Goal: Task Accomplishment & Management: Complete application form

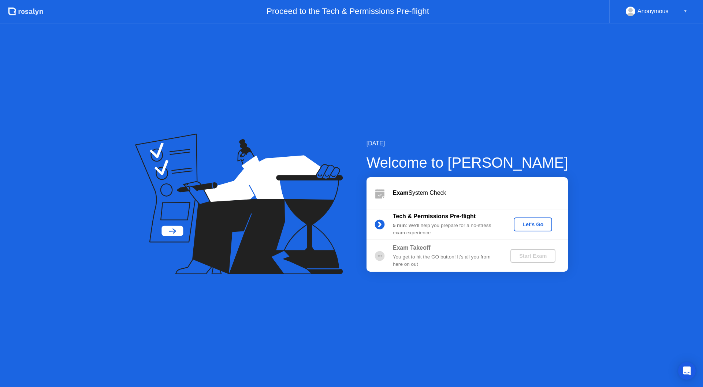
drag, startPoint x: 551, startPoint y: 127, endPoint x: 552, endPoint y: 130, distance: 3.7
click at [551, 126] on div "[DATE] Welcome to [PERSON_NAME] Exam System Check Tech & Permissions Pre-flight…" at bounding box center [351, 205] width 703 height 364
click at [536, 225] on div "Let's Go" at bounding box center [533, 225] width 33 height 6
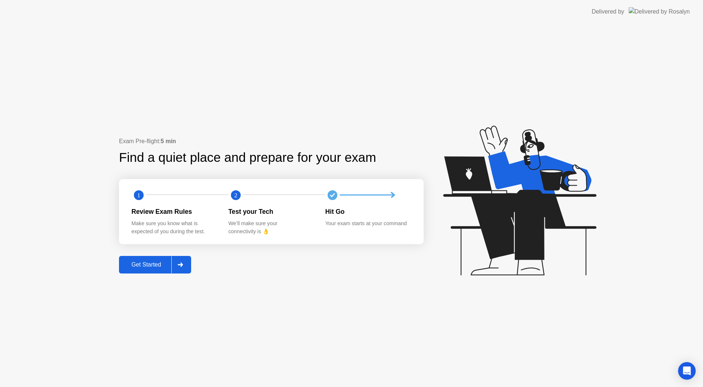
click at [156, 267] on div "Get Started" at bounding box center [146, 264] width 50 height 7
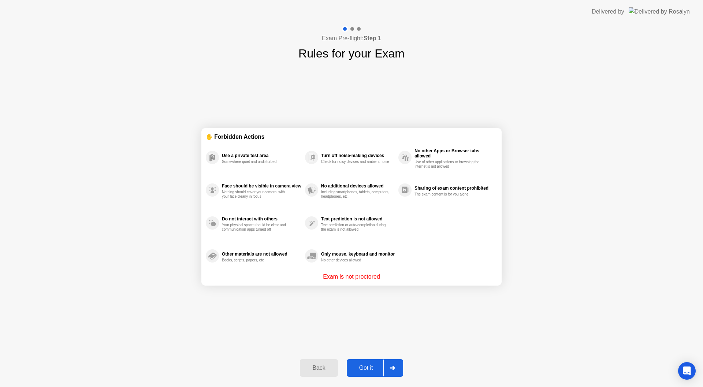
click at [374, 369] on div "Got it" at bounding box center [366, 368] width 34 height 7
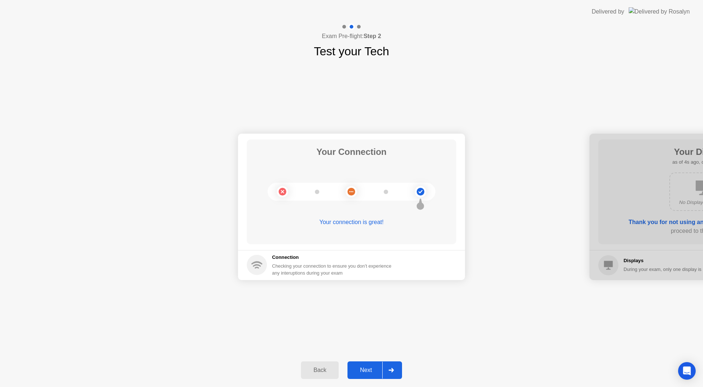
click at [362, 368] on div "Next" at bounding box center [366, 370] width 33 height 7
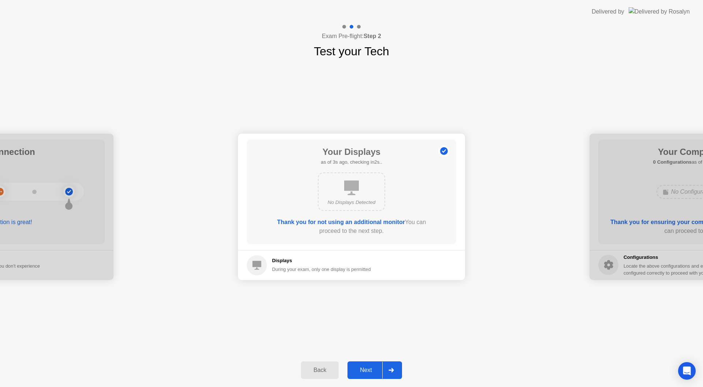
click at [362, 368] on div "Next" at bounding box center [366, 370] width 33 height 7
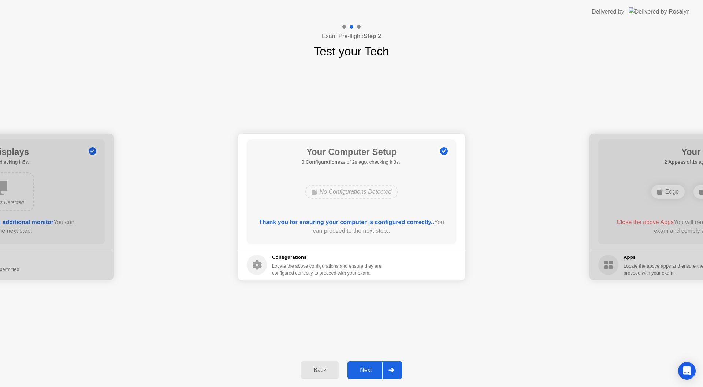
click at [362, 368] on div "Next" at bounding box center [366, 370] width 33 height 7
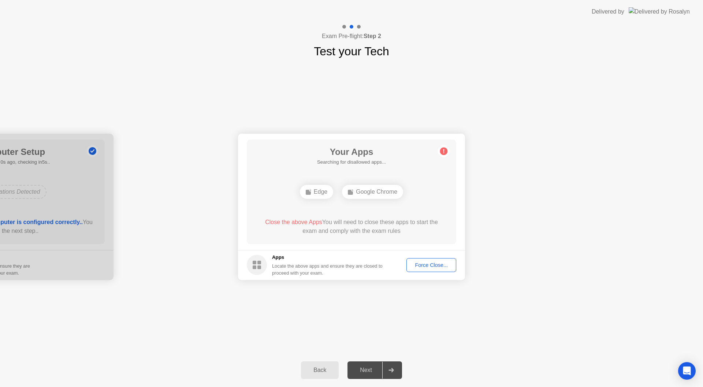
click at [445, 268] on div "Force Close..." at bounding box center [431, 265] width 45 height 6
click at [416, 262] on div "Force Close..." at bounding box center [431, 265] width 45 height 6
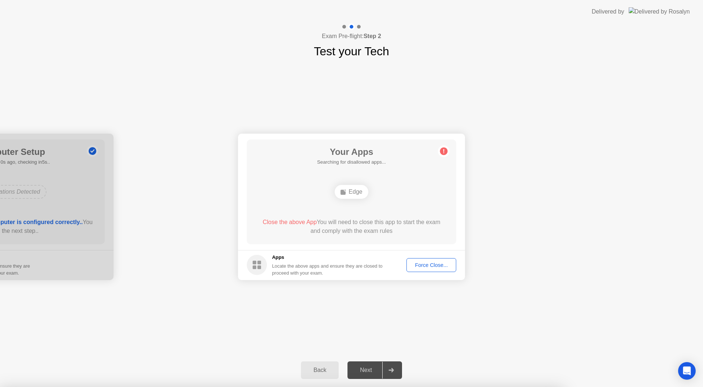
click at [339, 190] on div "Edge" at bounding box center [351, 192] width 33 height 14
click at [627, 341] on div "Your Connection Your connection is great! Connection Checking your connection t…" at bounding box center [351, 206] width 703 height 293
click at [450, 263] on div "Force Close..." at bounding box center [431, 265] width 45 height 6
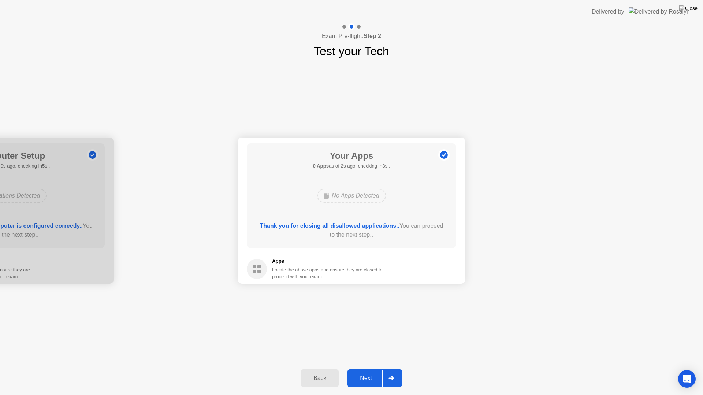
click at [364, 383] on button "Next" at bounding box center [375, 379] width 55 height 18
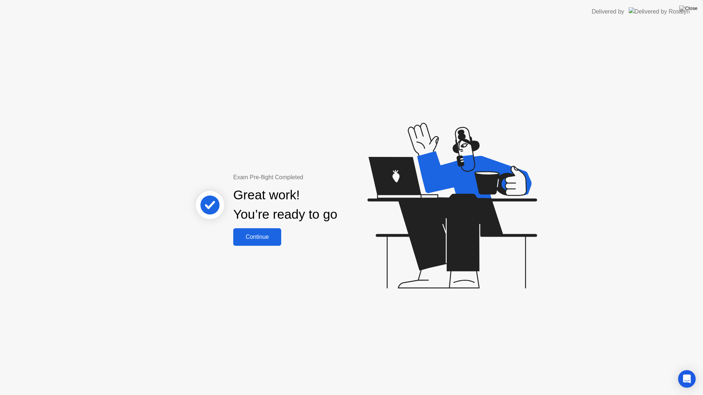
click at [269, 235] on div "Continue" at bounding box center [257, 237] width 44 height 7
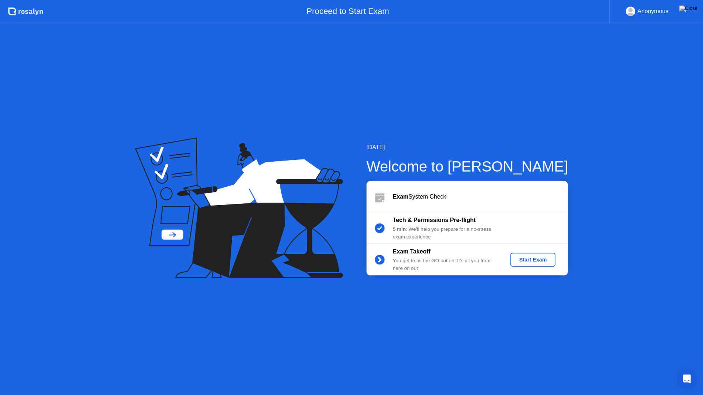
click at [613, 343] on div "[DATE] Welcome to [PERSON_NAME] Exam System Check Tech & Permissions Pre-flight…" at bounding box center [351, 209] width 703 height 372
click at [665, 323] on div "[DATE] Welcome to [PERSON_NAME] Exam System Check Tech & Permissions Pre-flight…" at bounding box center [351, 209] width 703 height 372
click at [334, 0] on div "Proceed to Start Exam" at bounding box center [326, 11] width 566 height 23
click at [337, 11] on div "Proceed to Start Exam" at bounding box center [326, 11] width 566 height 23
click at [695, 9] on img at bounding box center [688, 8] width 18 height 6
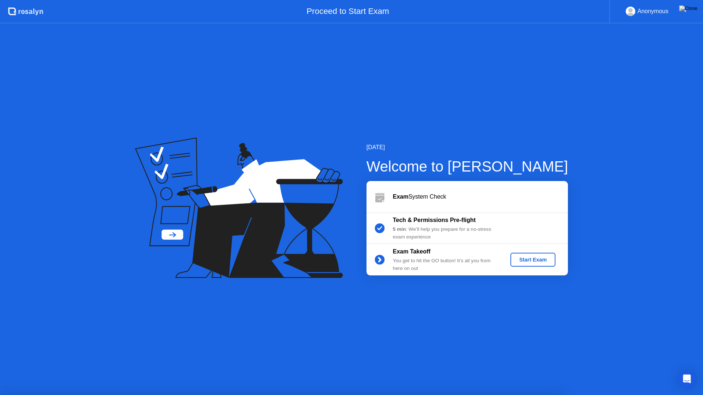
click at [690, 9] on img at bounding box center [688, 8] width 18 height 6
